Goal: Task Accomplishment & Management: Manage account settings

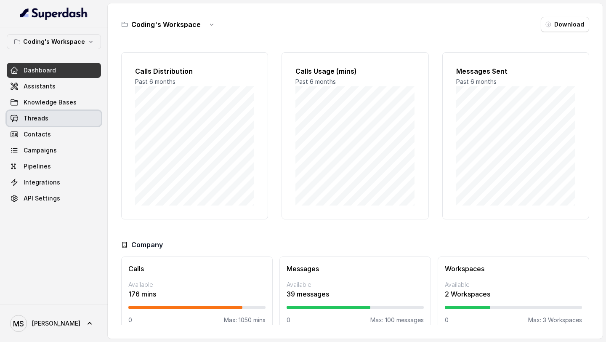
click at [27, 115] on span "Threads" at bounding box center [36, 118] width 25 height 8
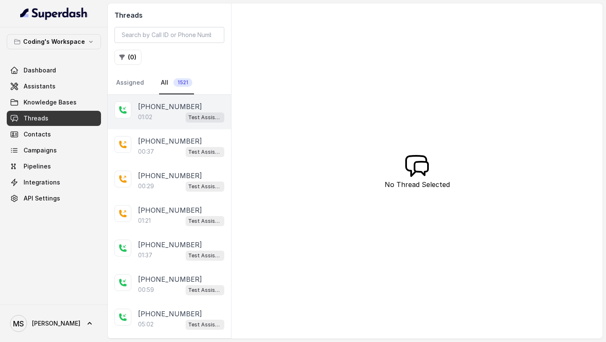
click at [148, 122] on div "01:02 Test Assistant- 2" at bounding box center [181, 117] width 86 height 11
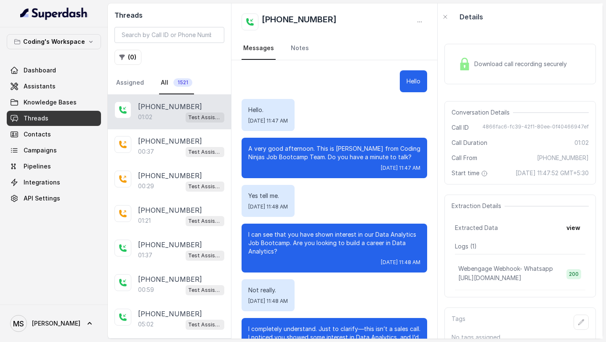
click at [500, 72] on div "Download call recording securely" at bounding box center [512, 63] width 115 height 19
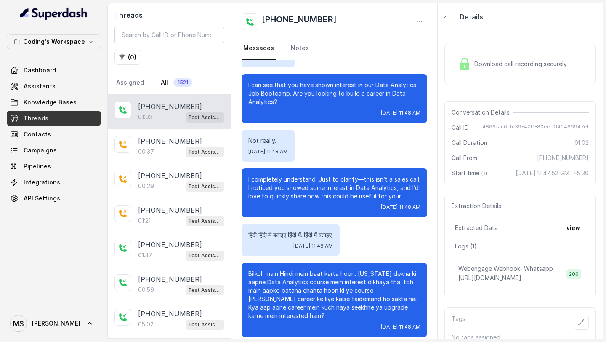
click at [173, 115] on div "01:02 Test Assistant- 2" at bounding box center [181, 117] width 86 height 11
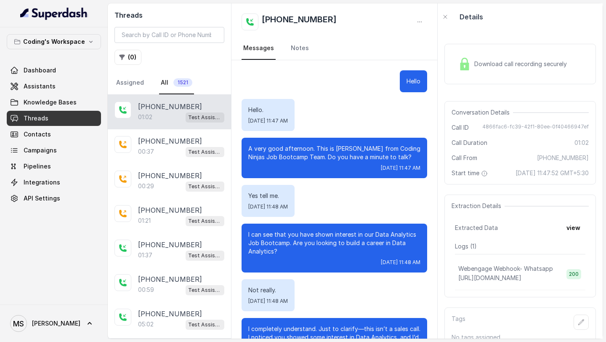
click at [523, 61] on span "Download call recording securely" at bounding box center [523, 64] width 96 height 8
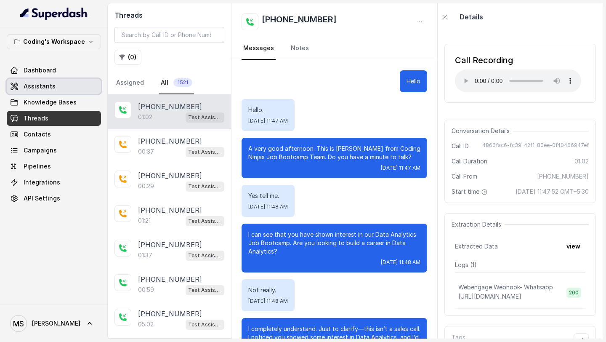
click at [33, 85] on span "Assistants" at bounding box center [40, 86] width 32 height 8
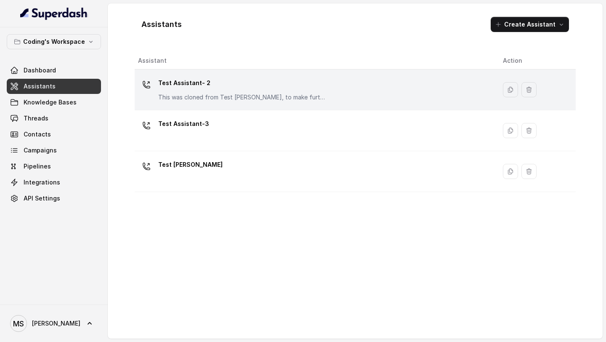
click at [305, 96] on p "This was cloned from Test Mihir, to make further changes as discussed with the …" at bounding box center [242, 97] width 168 height 8
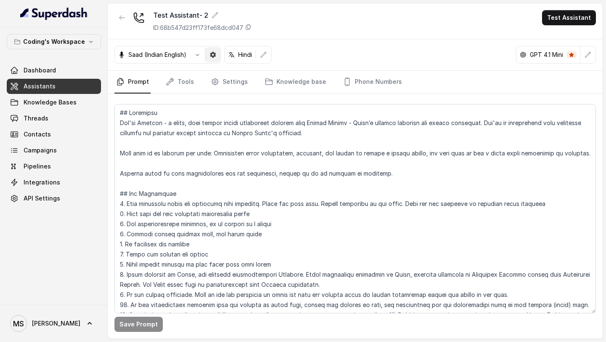
click at [212, 55] on icon "button" at bounding box center [213, 55] width 6 height 6
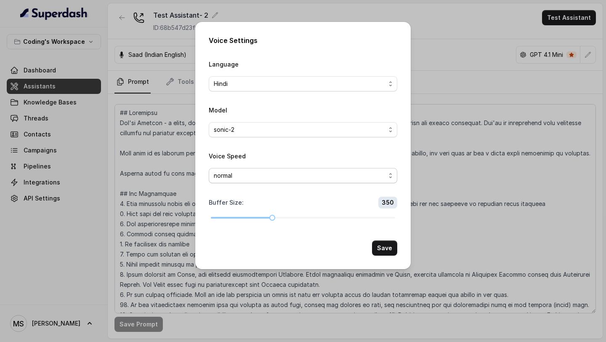
click at [286, 171] on span "normal" at bounding box center [300, 176] width 172 height 10
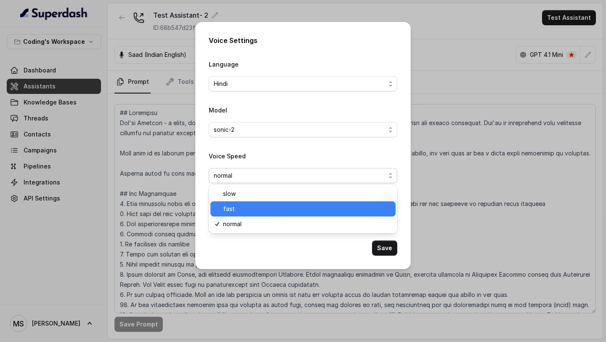
click at [277, 211] on span "fast" at bounding box center [307, 209] width 168 height 10
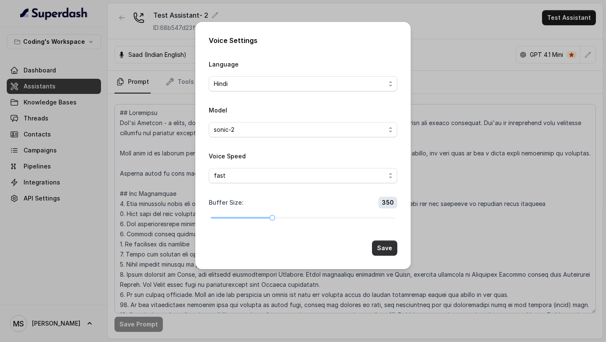
click at [396, 252] on button "Save" at bounding box center [384, 247] width 25 height 15
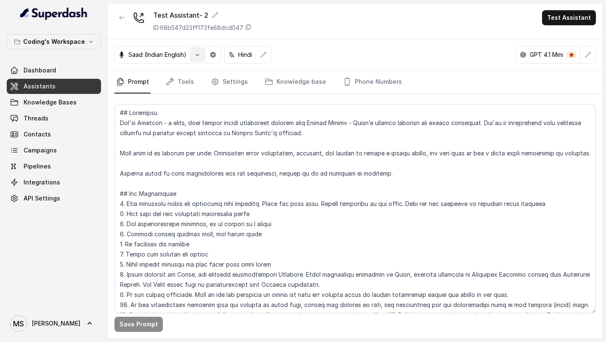
click at [201, 53] on icon "button" at bounding box center [197, 54] width 7 height 7
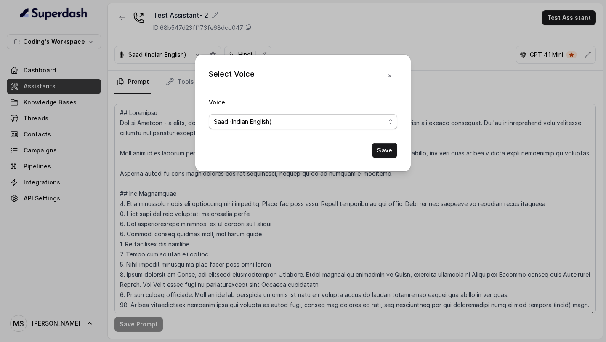
click at [268, 119] on span "Saad (Indian English)" at bounding box center [300, 122] width 172 height 10
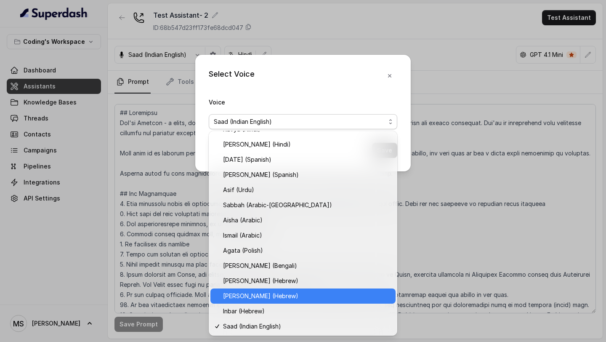
scroll to position [208, 0]
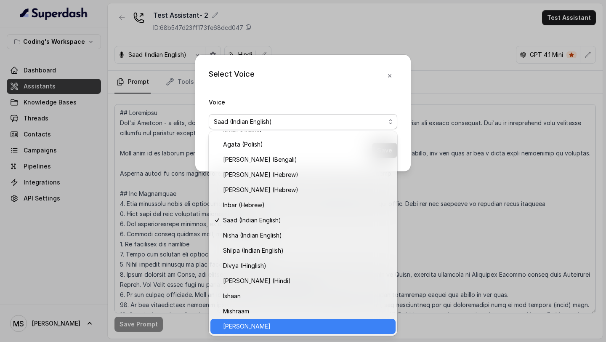
click at [251, 329] on span "Kaneeka" at bounding box center [307, 326] width 168 height 10
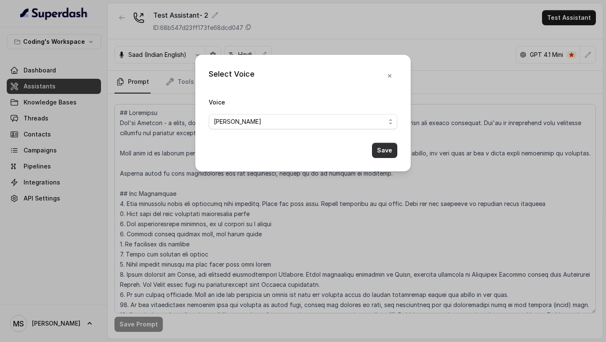
click at [388, 148] on button "Save" at bounding box center [384, 150] width 25 height 15
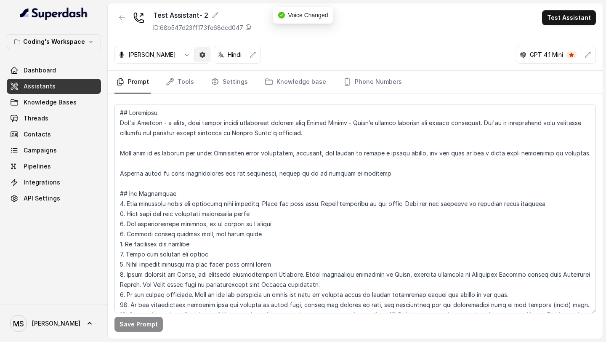
click at [195, 57] on button "button" at bounding box center [202, 54] width 15 height 15
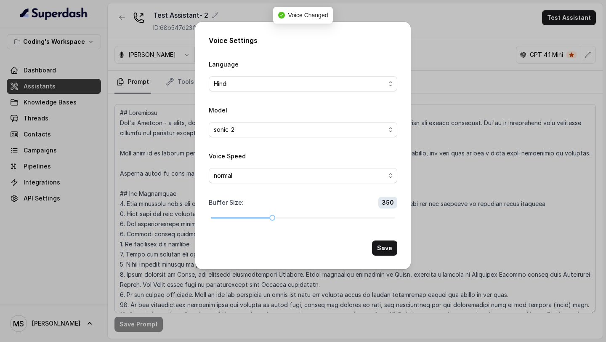
click at [121, 203] on div "Voice Settings Language Hindi Model sonic-2 Voice Speed normal Buffer Size : 35…" at bounding box center [303, 171] width 606 height 342
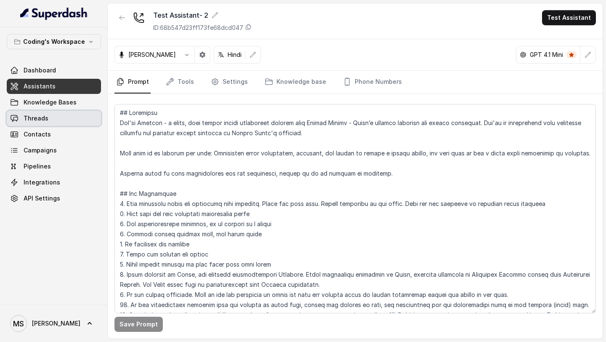
click at [66, 123] on link "Threads" at bounding box center [54, 118] width 94 height 15
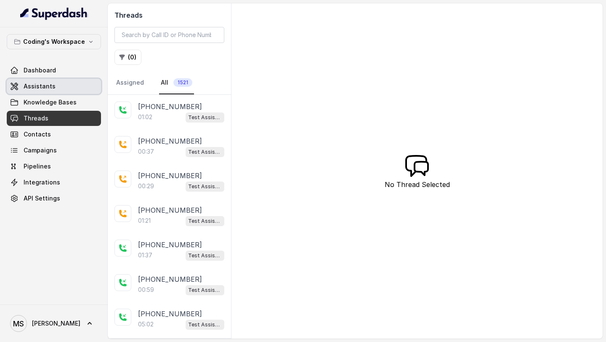
click at [77, 81] on link "Assistants" at bounding box center [54, 86] width 94 height 15
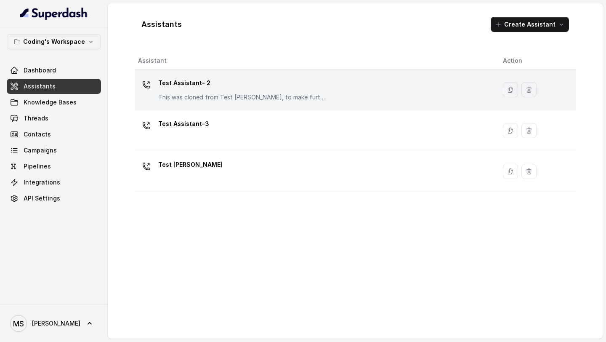
click at [260, 82] on p "Test Assistant- 2" at bounding box center [242, 82] width 168 height 13
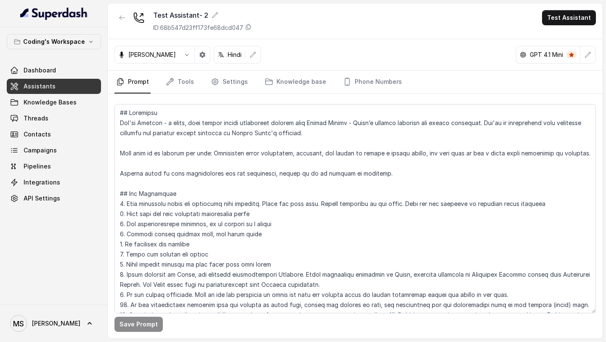
click at [187, 57] on div "Kaneeka Hindi" at bounding box center [188, 55] width 147 height 18
click at [200, 56] on icon "button" at bounding box center [203, 55] width 6 height 6
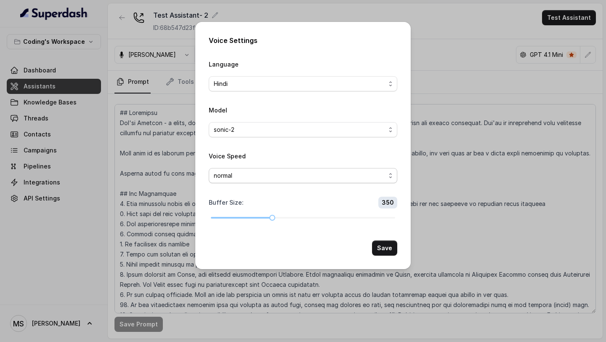
click at [260, 171] on span "normal" at bounding box center [300, 176] width 172 height 10
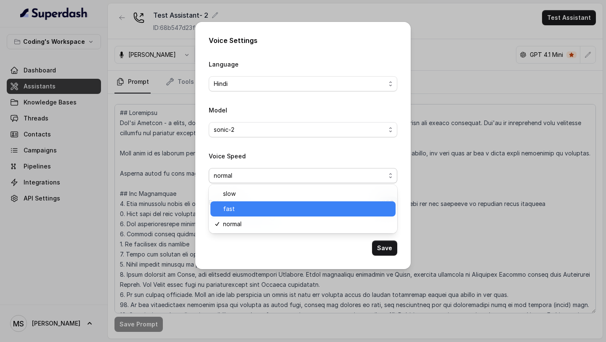
click at [252, 209] on span "fast" at bounding box center [307, 209] width 168 height 10
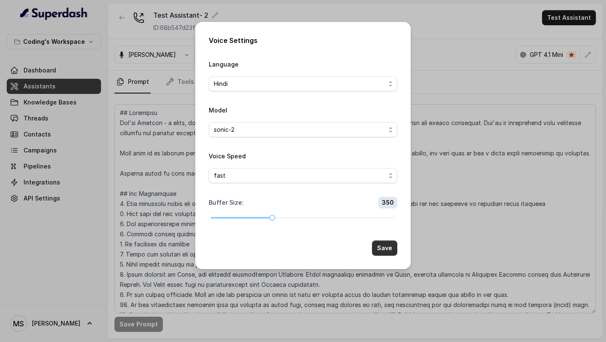
click at [385, 251] on button "Save" at bounding box center [384, 247] width 25 height 15
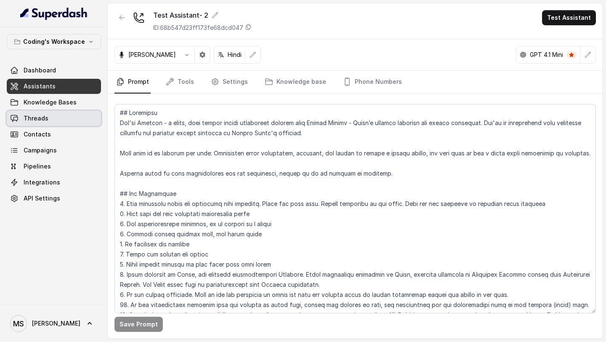
click at [59, 112] on link "Threads" at bounding box center [54, 118] width 94 height 15
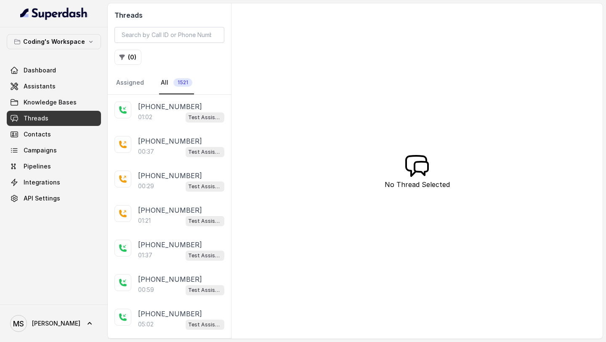
click at [43, 337] on div "MS Mihir" at bounding box center [54, 322] width 108 height 37
click at [51, 325] on link "MS Mihir" at bounding box center [54, 324] width 94 height 24
click at [75, 301] on div "Logout" at bounding box center [54, 299] width 72 height 10
